Goal: Transaction & Acquisition: Purchase product/service

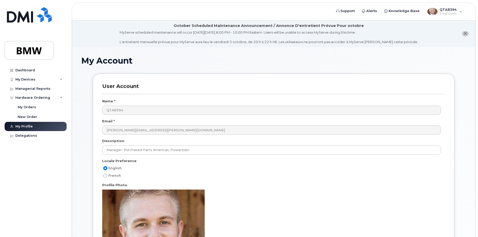
scroll to position [196, 0]
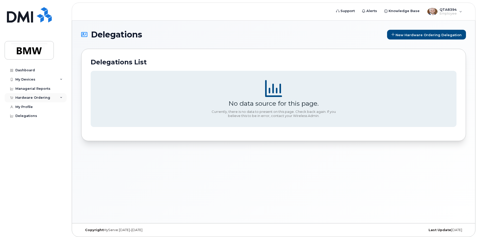
click at [31, 97] on div "Hardware Ordering" at bounding box center [32, 97] width 35 height 4
click at [33, 116] on div "New Order" at bounding box center [27, 116] width 19 height 5
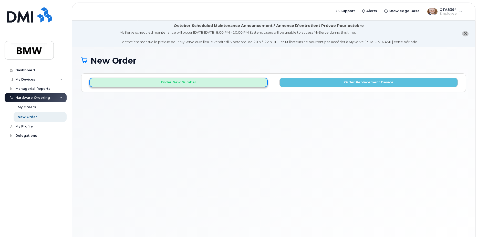
click at [194, 80] on button "Order New Number" at bounding box center [178, 82] width 178 height 9
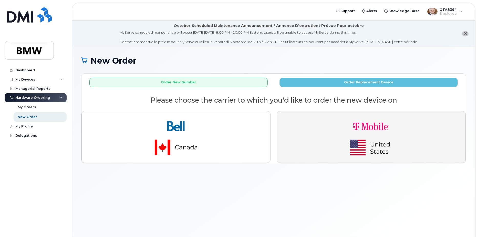
click at [370, 147] on img "button" at bounding box center [371, 136] width 72 height 43
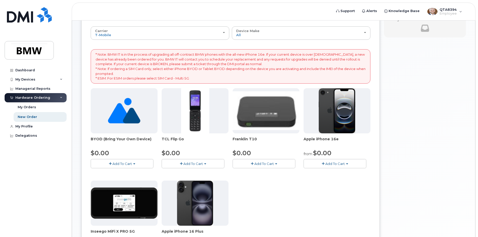
scroll to position [154, 0]
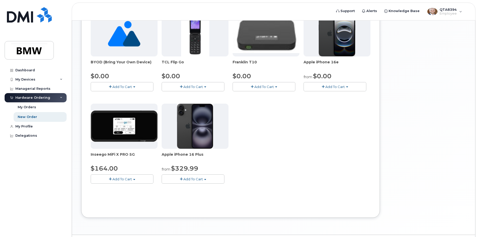
click at [147, 125] on img at bounding box center [124, 125] width 67 height 31
click at [102, 151] on div "Inseego MiFi X PRO 5G $164.00 Add To Cart $164.00 - 30 month Activation" at bounding box center [124, 143] width 67 height 80
click at [107, 177] on button "Add To Cart" at bounding box center [122, 178] width 63 height 9
click at [117, 179] on span "Add To Cart" at bounding box center [121, 179] width 19 height 4
click at [113, 179] on span "Add To Cart" at bounding box center [121, 179] width 19 height 4
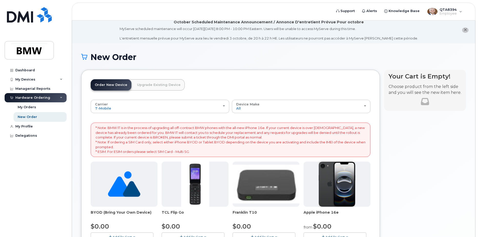
scroll to position [0, 0]
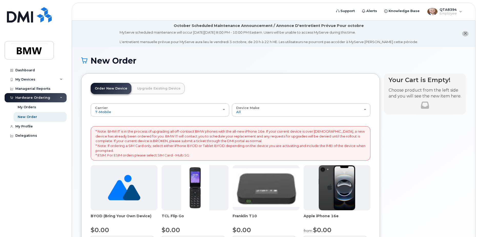
drag, startPoint x: 367, startPoint y: 149, endPoint x: 350, endPoint y: 156, distance: 18.2
click at [350, 156] on p "* Note: BMW IT is in the process of upgrading all off-contract BMW phones with …" at bounding box center [230, 143] width 270 height 28
click at [167, 88] on link "Upgrade Existing Device" at bounding box center [159, 88] width 52 height 11
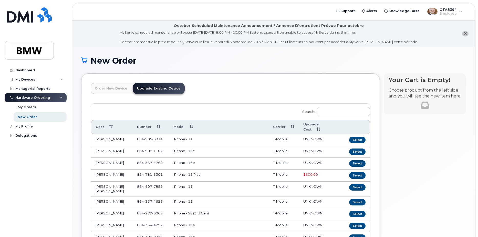
click at [119, 169] on td "Jonathon Johnson" at bounding box center [111, 175] width 41 height 12
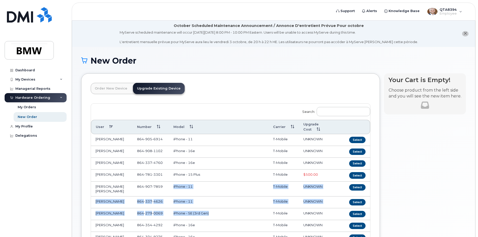
drag, startPoint x: 170, startPoint y: 183, endPoint x: 215, endPoint y: 204, distance: 49.7
click at [215, 204] on tbody "Adam Sculley 864 905 6914 iPhone - 11 T-Mobile UNKNOWN Select Jeffrey Howard 86…" at bounding box center [230, 194] width 279 height 121
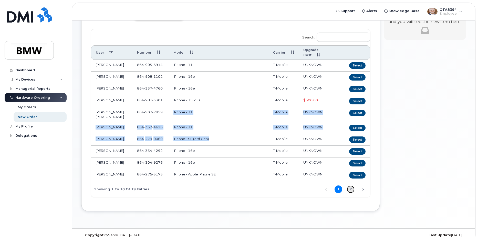
click at [352, 185] on link "2" at bounding box center [351, 189] width 8 height 8
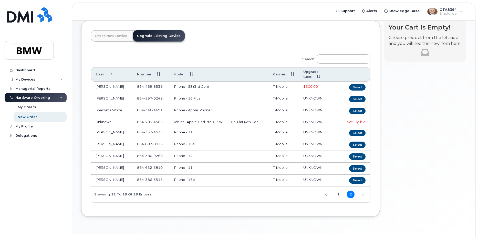
scroll to position [61, 0]
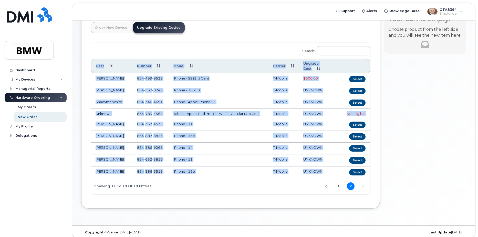
drag, startPoint x: 330, startPoint y: 167, endPoint x: 93, endPoint y: 67, distance: 257.6
click at [93, 67] on table "User Number Model Carrier Upgrade Cost Philipp Dworak 864 469 8539 iPhone - SE …" at bounding box center [230, 118] width 279 height 119
copy table "User Number Model Carrier Upgrade Cost Philipp Dworak 864 469 8539 iPhone - SE …"
click at [342, 184] on span "1 2" at bounding box center [342, 186] width 25 height 4
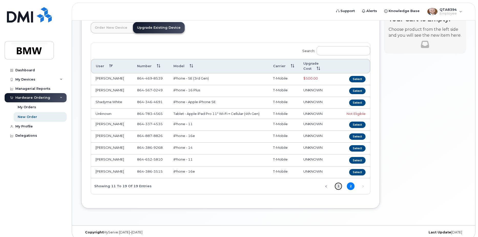
click at [339, 182] on link "1" at bounding box center [338, 186] width 8 height 8
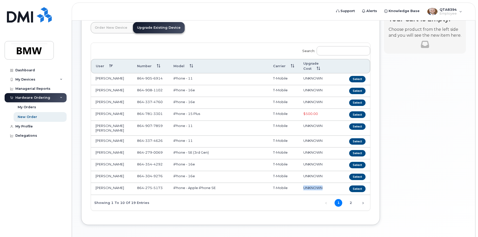
drag, startPoint x: 327, startPoint y: 180, endPoint x: 189, endPoint y: 148, distance: 141.9
click at [189, 148] on tbody "Adam Sculley 864 905 6914 iPhone - 11 T-Mobile UNKNOWN Select Jeffrey Howard 86…" at bounding box center [230, 133] width 279 height 121
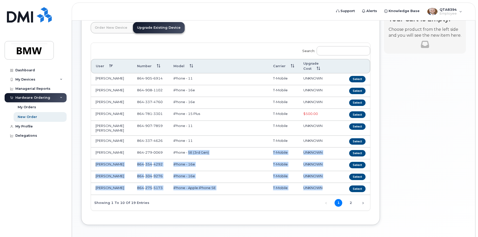
click at [334, 183] on td "UNKNOWN" at bounding box center [320, 189] width 42 height 12
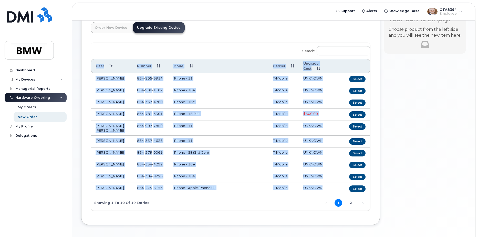
drag, startPoint x: 335, startPoint y: 179, endPoint x: 92, endPoint y: 65, distance: 267.9
click at [92, 65] on table "User Number Model Carrier Upgrade Cost Adam Sculley 864 905 6914 iPhone - 11 T-…" at bounding box center [230, 126] width 279 height 135
click at [326, 174] on td "UNKNOWN" at bounding box center [320, 177] width 42 height 12
drag, startPoint x: 334, startPoint y: 182, endPoint x: 94, endPoint y: 73, distance: 263.3
click at [94, 73] on tbody "Adam Sculley 864 905 6914 iPhone - 11 T-Mobile UNKNOWN Select Jeffrey Howard 86…" at bounding box center [230, 133] width 279 height 121
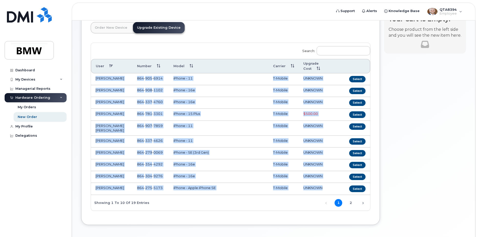
copy tbody "Adam Sculley 864 905 6914 iPhone - 11 T-Mobile UNKNOWN Select Jeffrey Howard 86…"
